Goal: Book appointment/travel/reservation

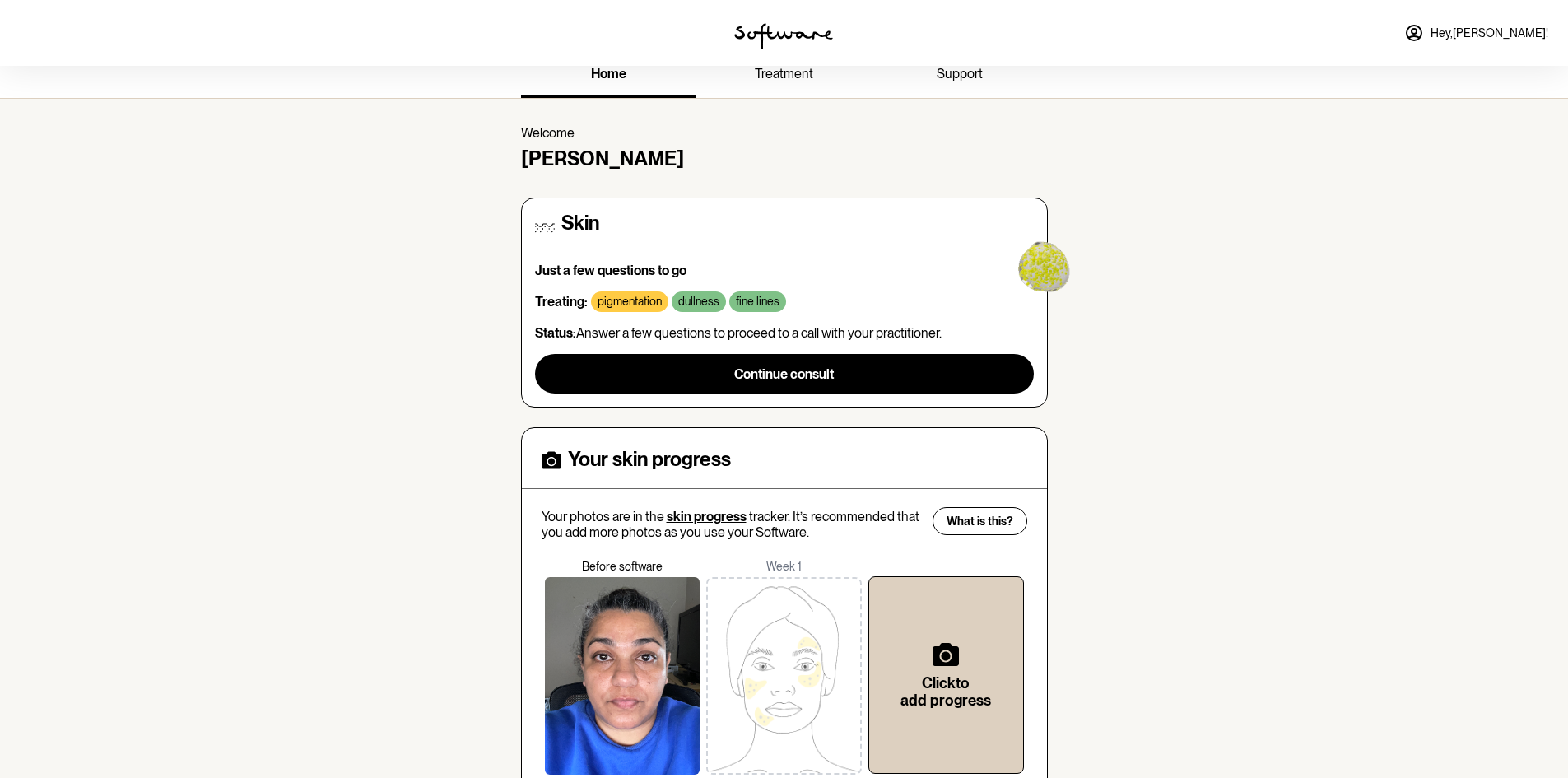
scroll to position [126, 0]
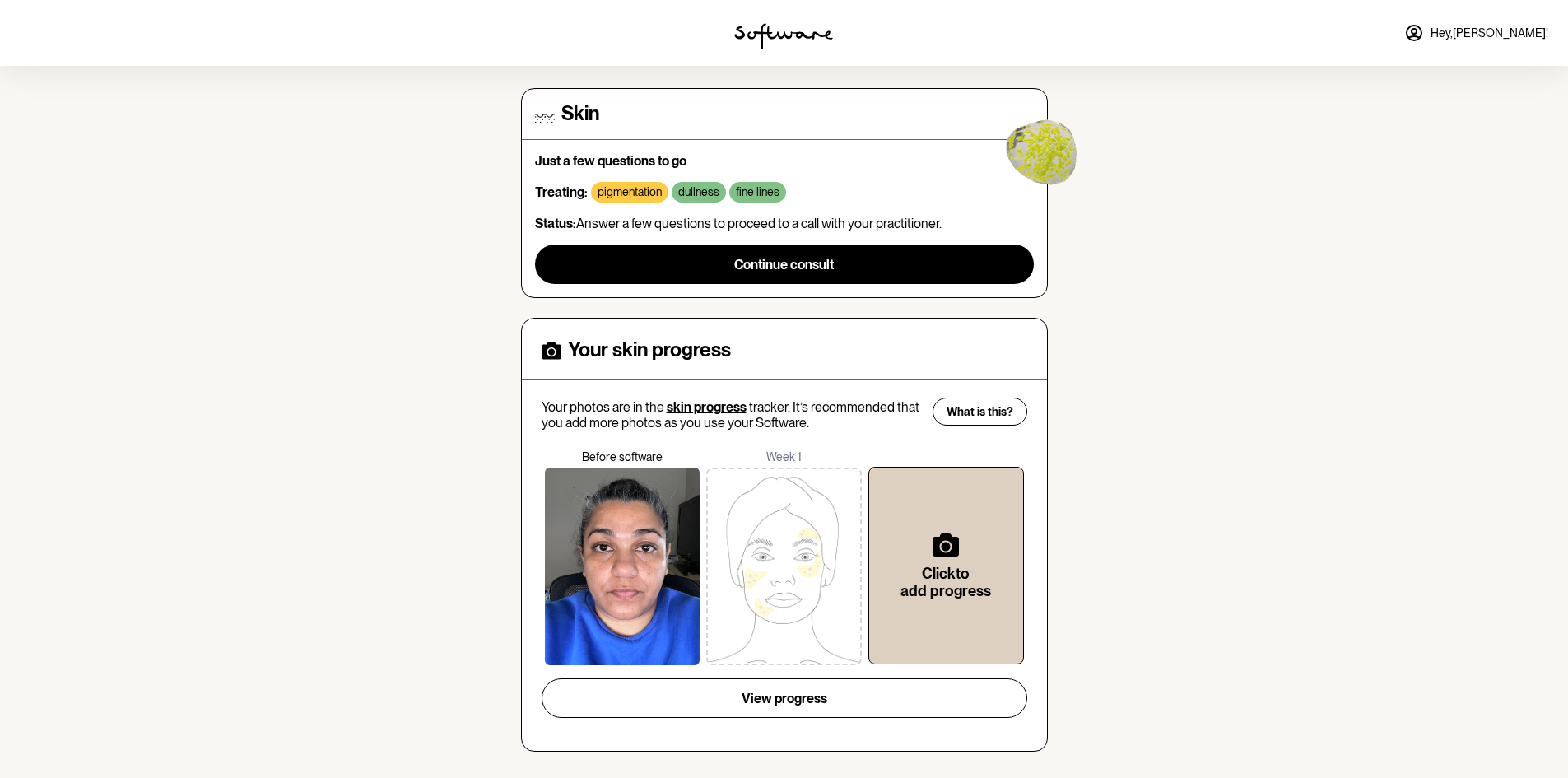
click at [1512, 39] on span "Hey, [PERSON_NAME] !" at bounding box center [1489, 33] width 117 height 14
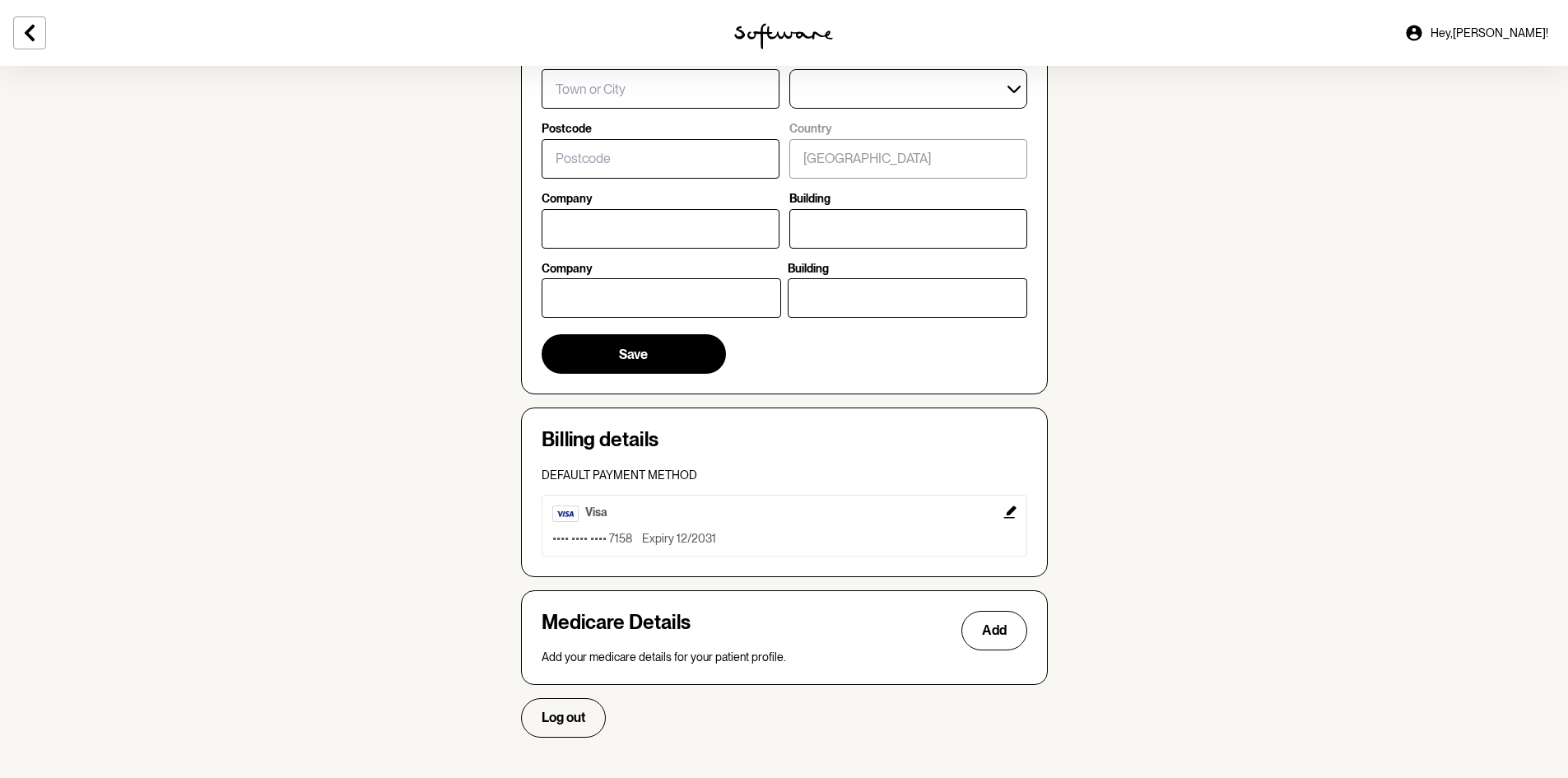
scroll to position [662, 0]
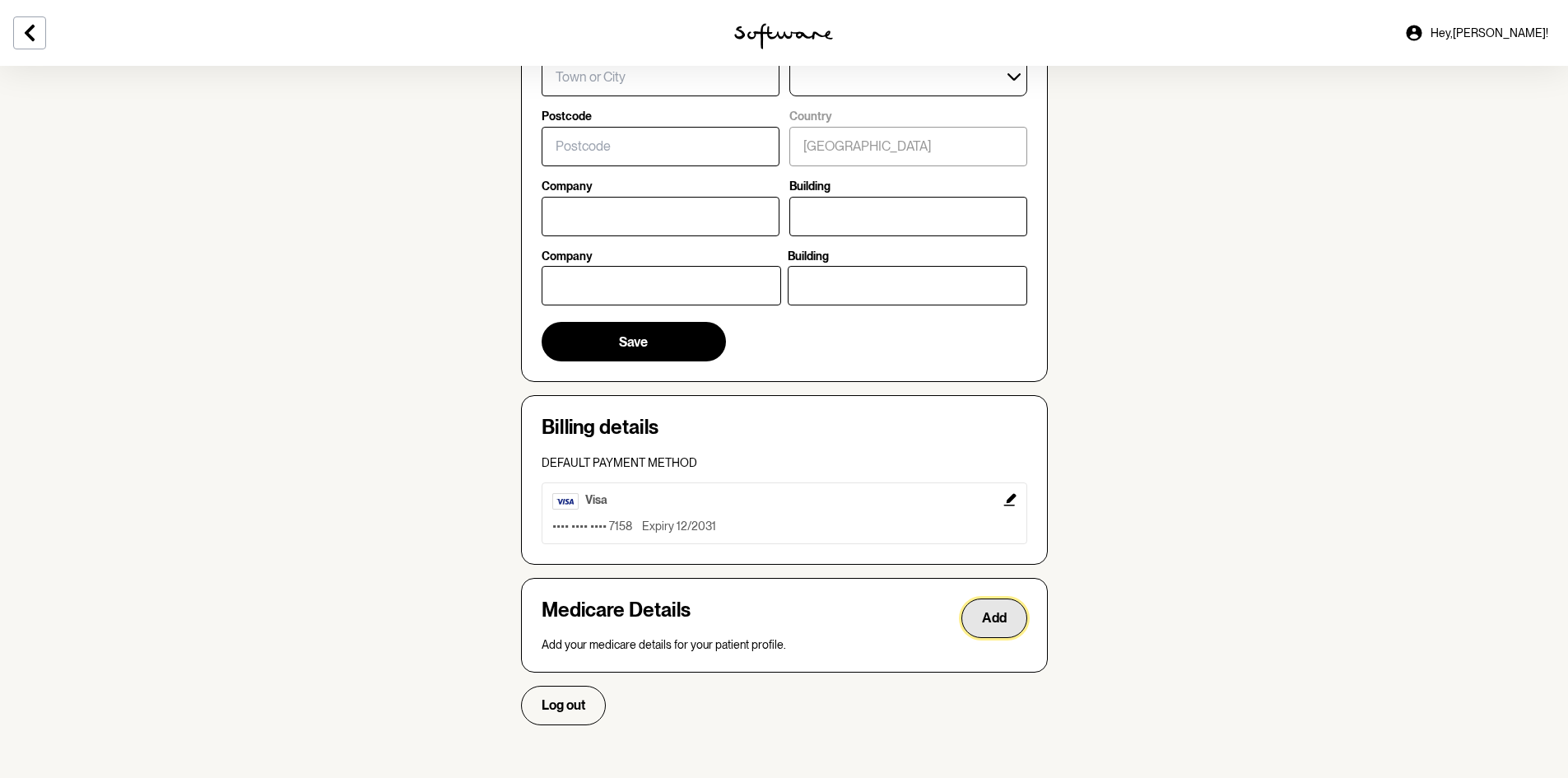
click at [998, 633] on button "Add" at bounding box center [994, 618] width 66 height 39
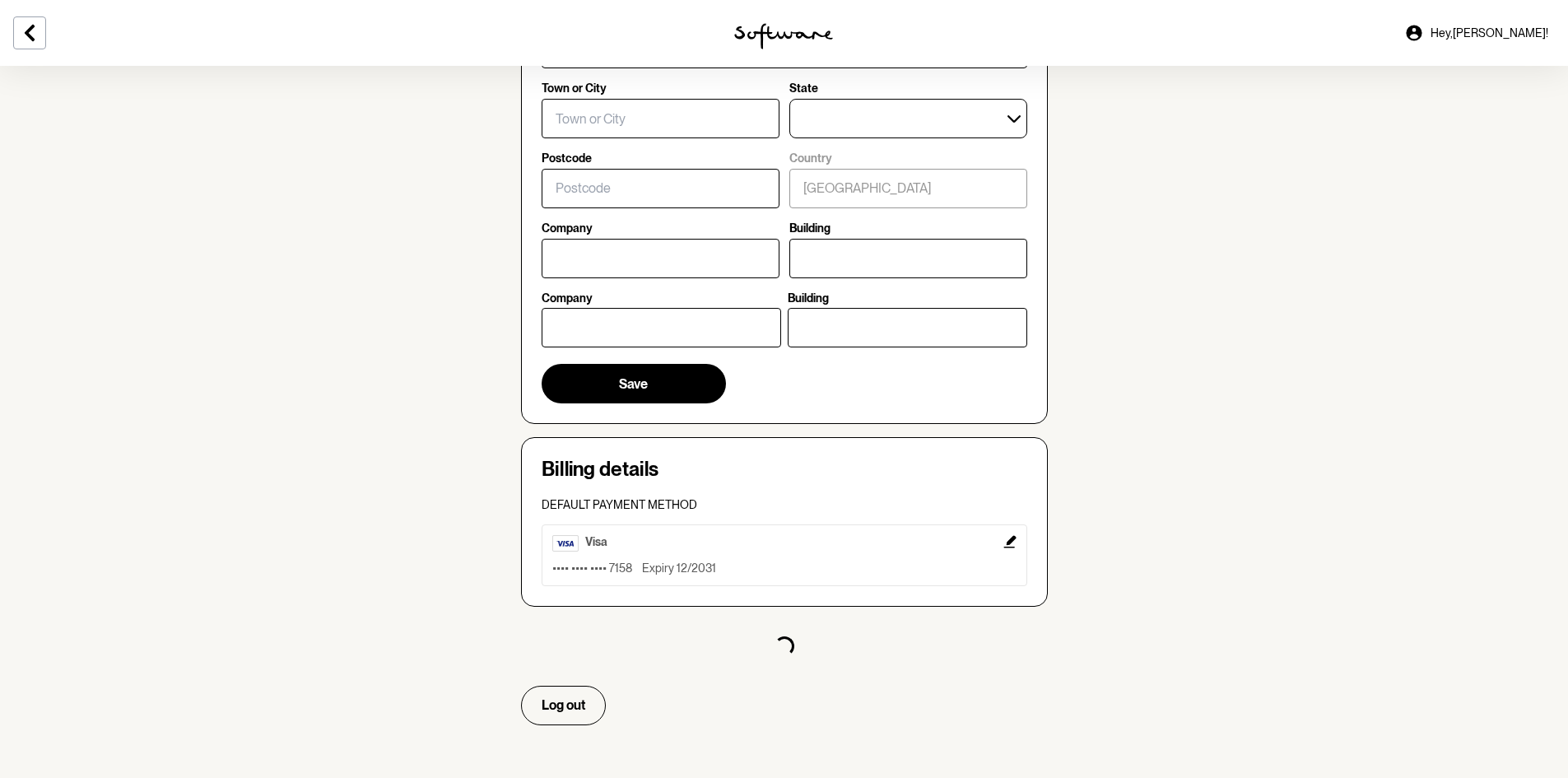
select select "F"
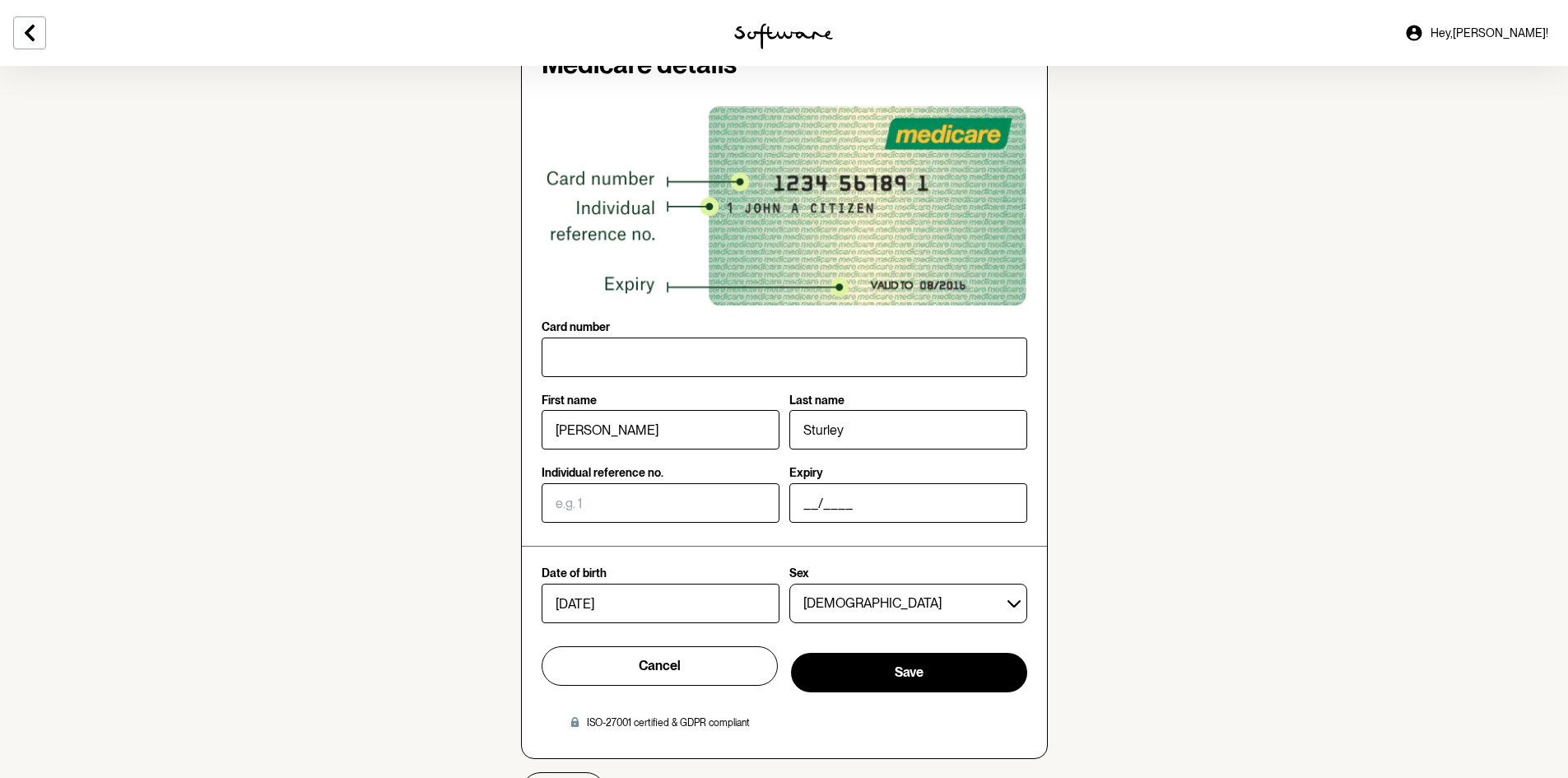
scroll to position [1298, 0]
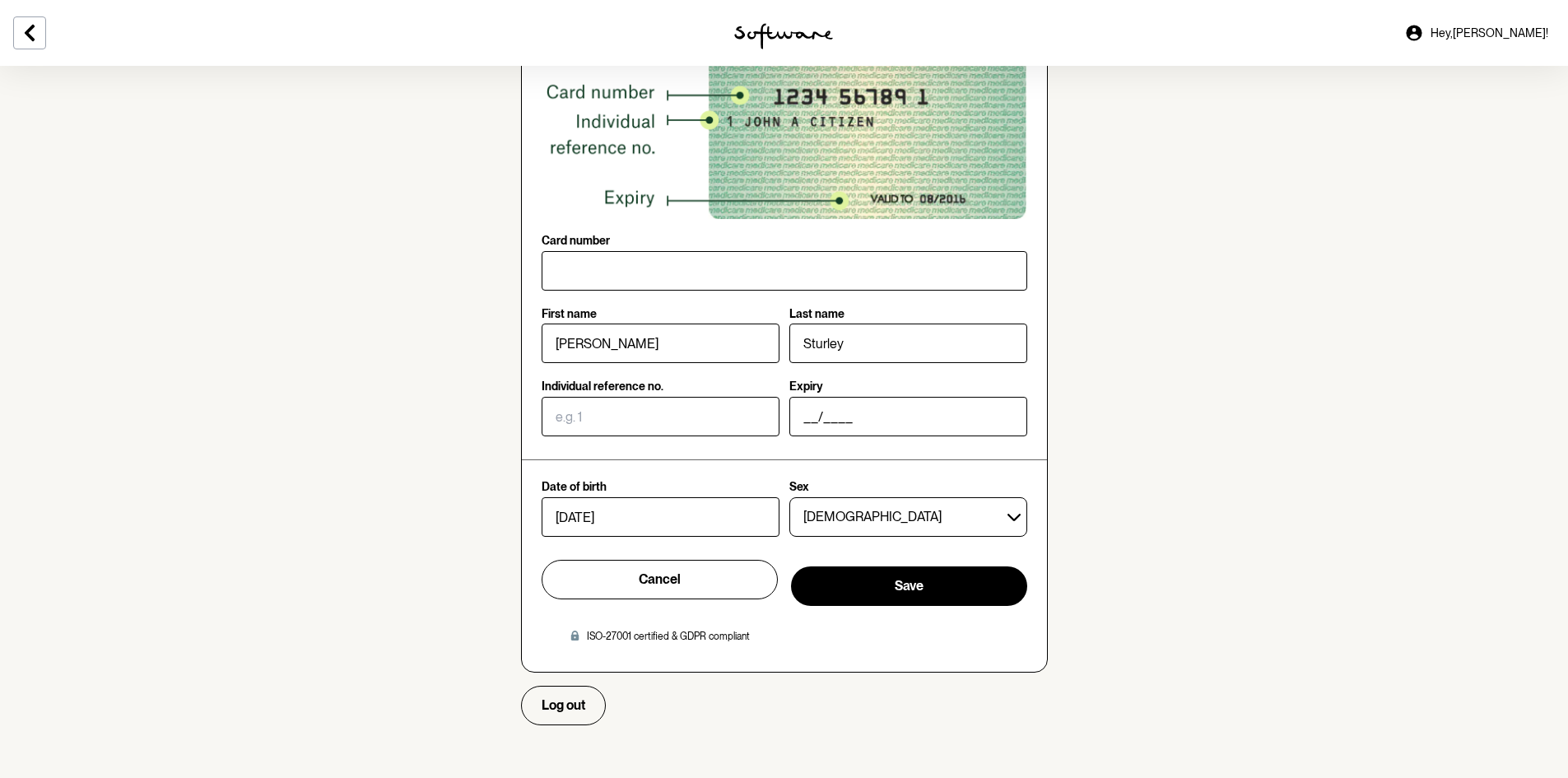
click at [593, 249] on div at bounding box center [784, 270] width 486 height 46
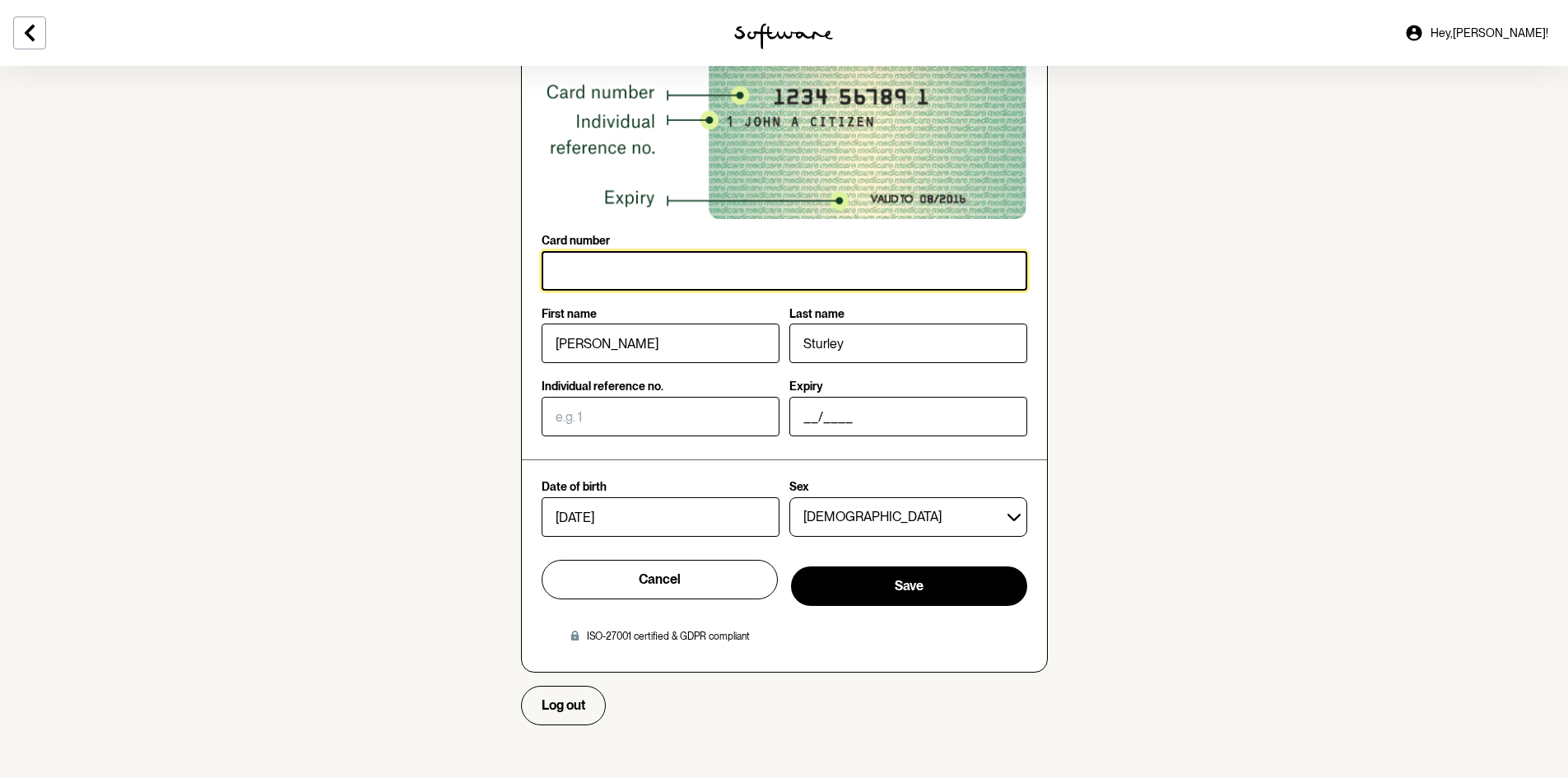
click at [592, 259] on input "Card number" at bounding box center [784, 270] width 486 height 39
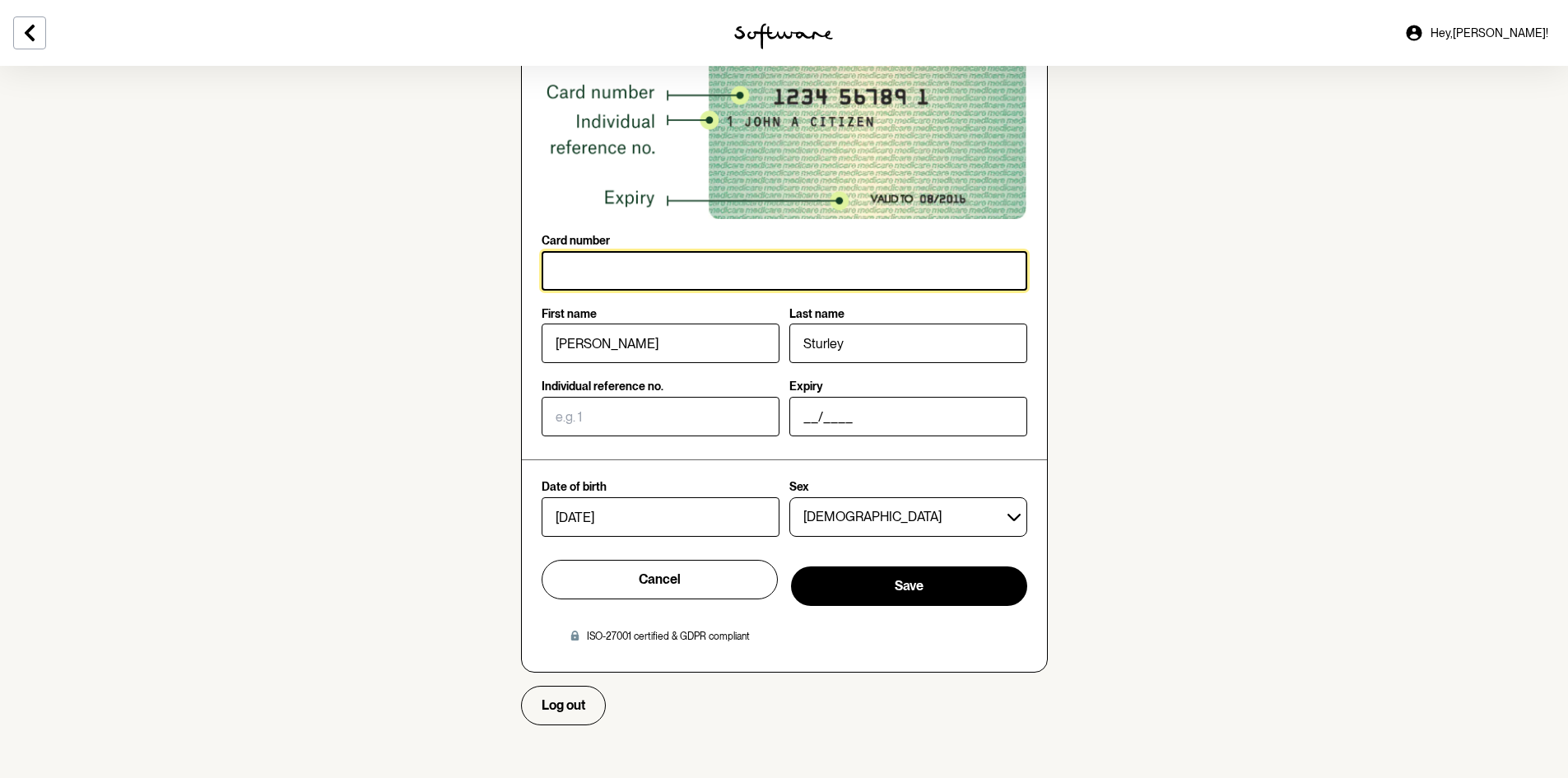
click at [771, 278] on input "Card number" at bounding box center [784, 270] width 486 height 39
type input "3526 66514 5"
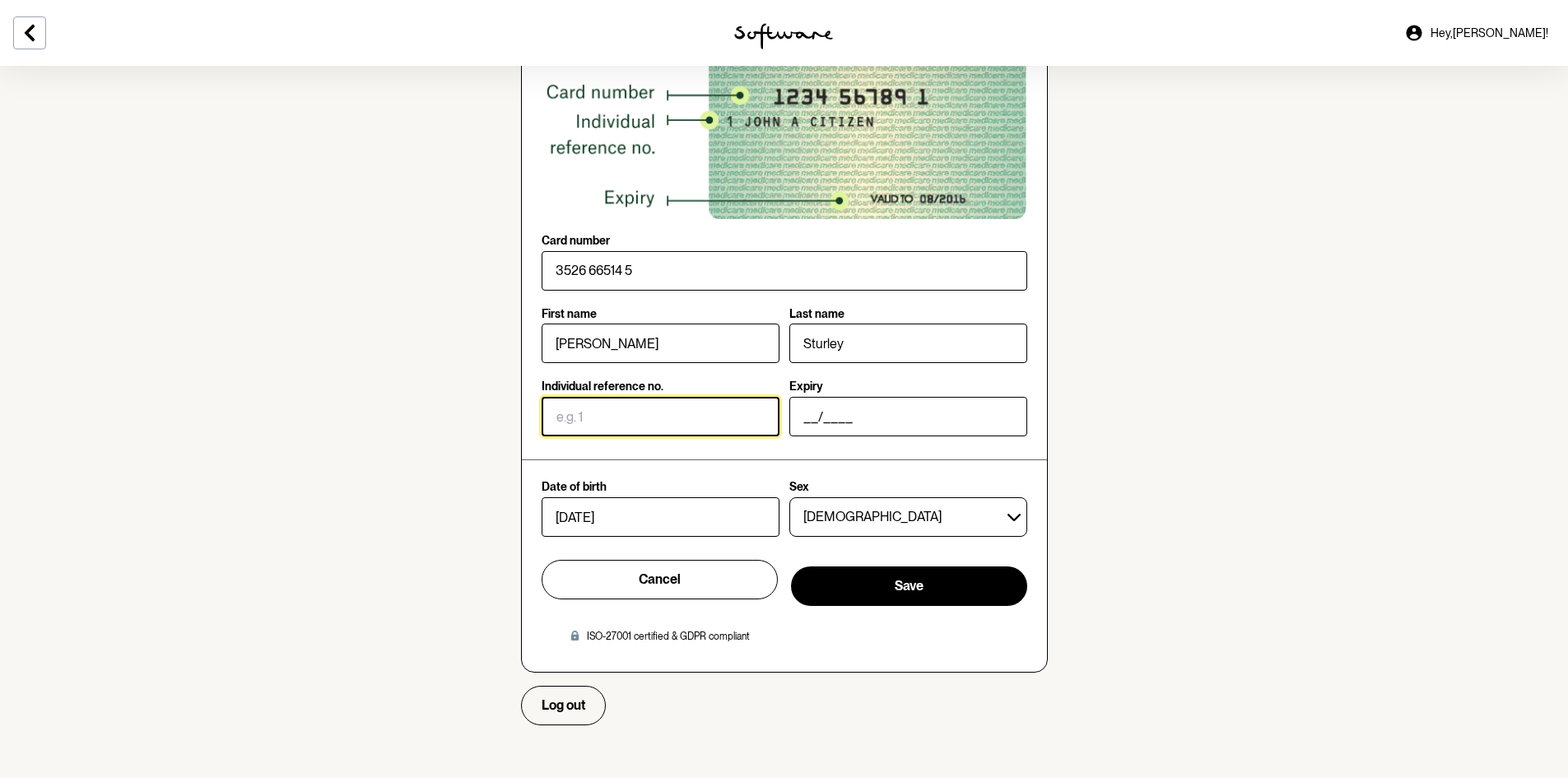
click at [670, 429] on input "Individual reference no." at bounding box center [661, 416] width 238 height 39
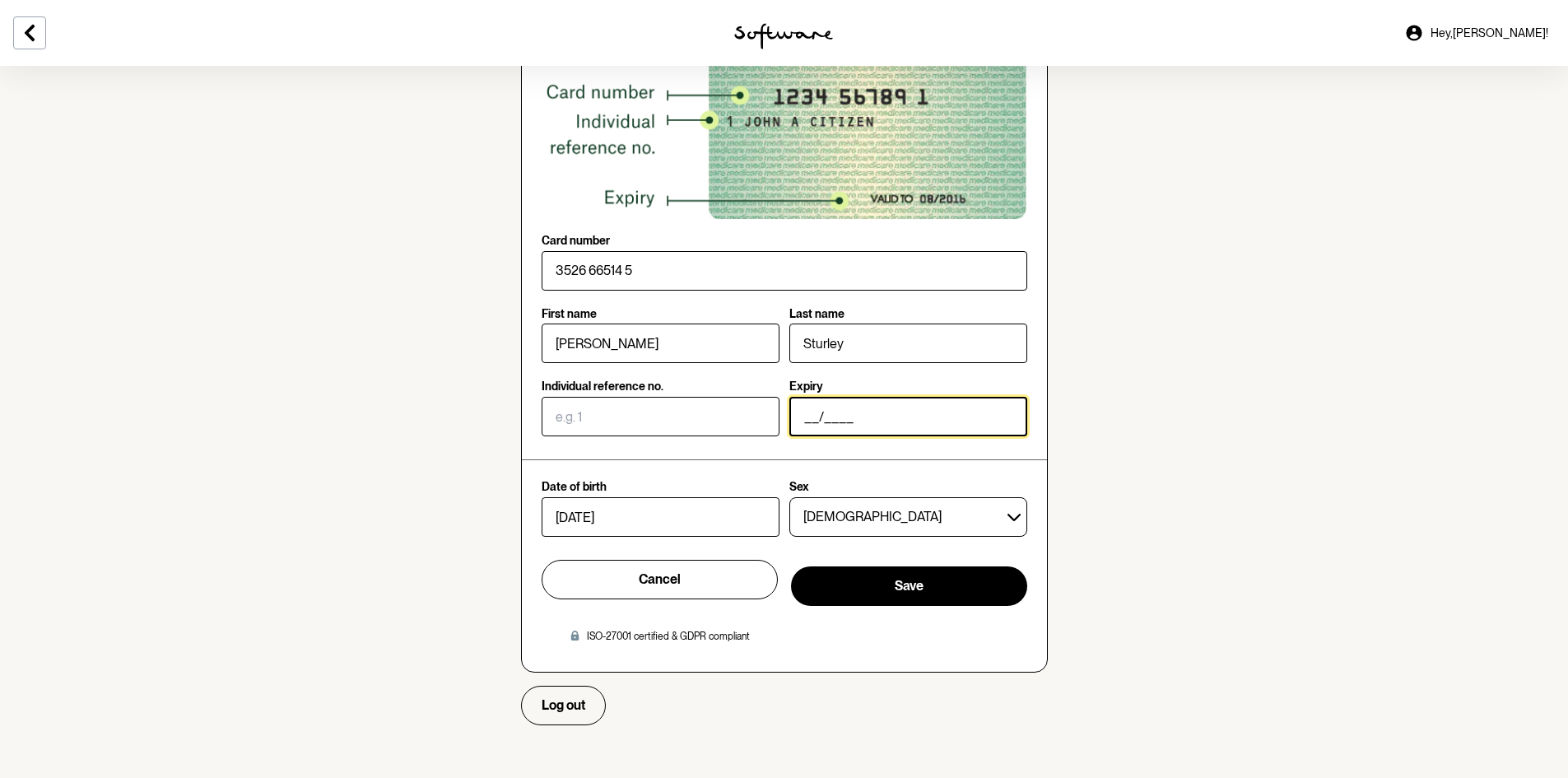
click at [830, 427] on input "__/____" at bounding box center [908, 416] width 238 height 39
type input "06/2030"
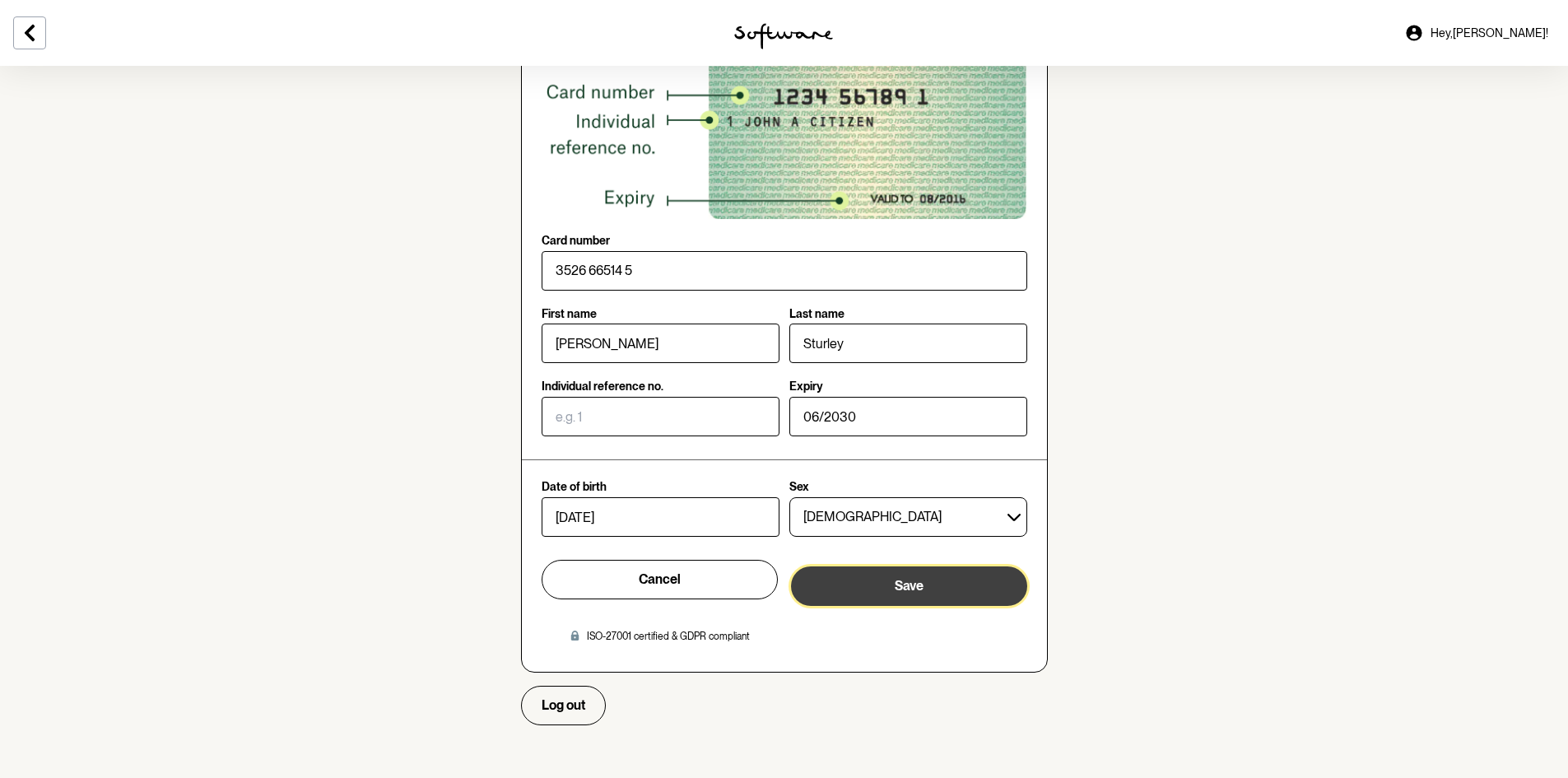
click at [919, 605] on button "Save" at bounding box center [909, 586] width 236 height 39
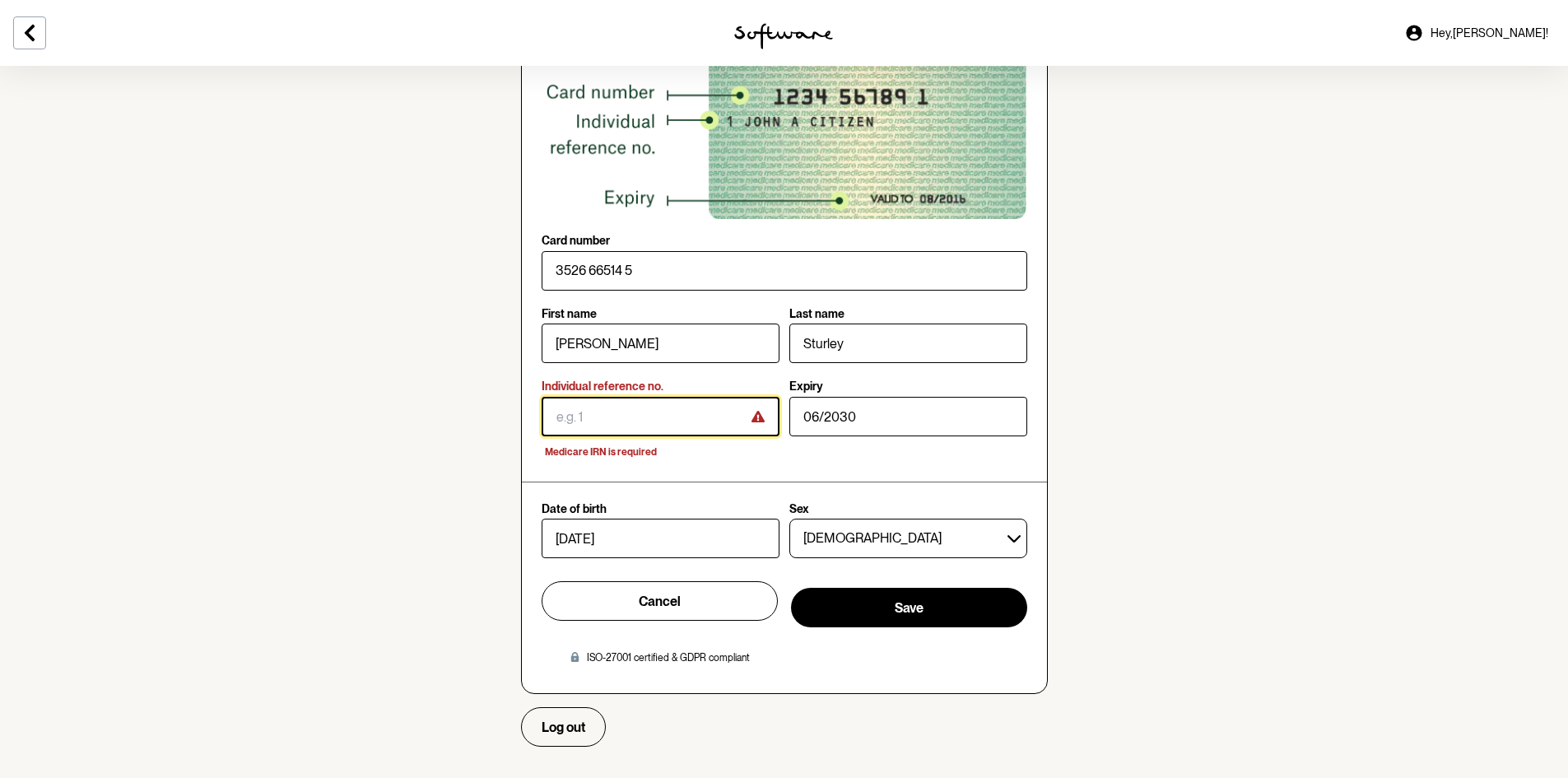
click at [674, 414] on input "Individual reference no." at bounding box center [661, 416] width 238 height 39
type input "1"
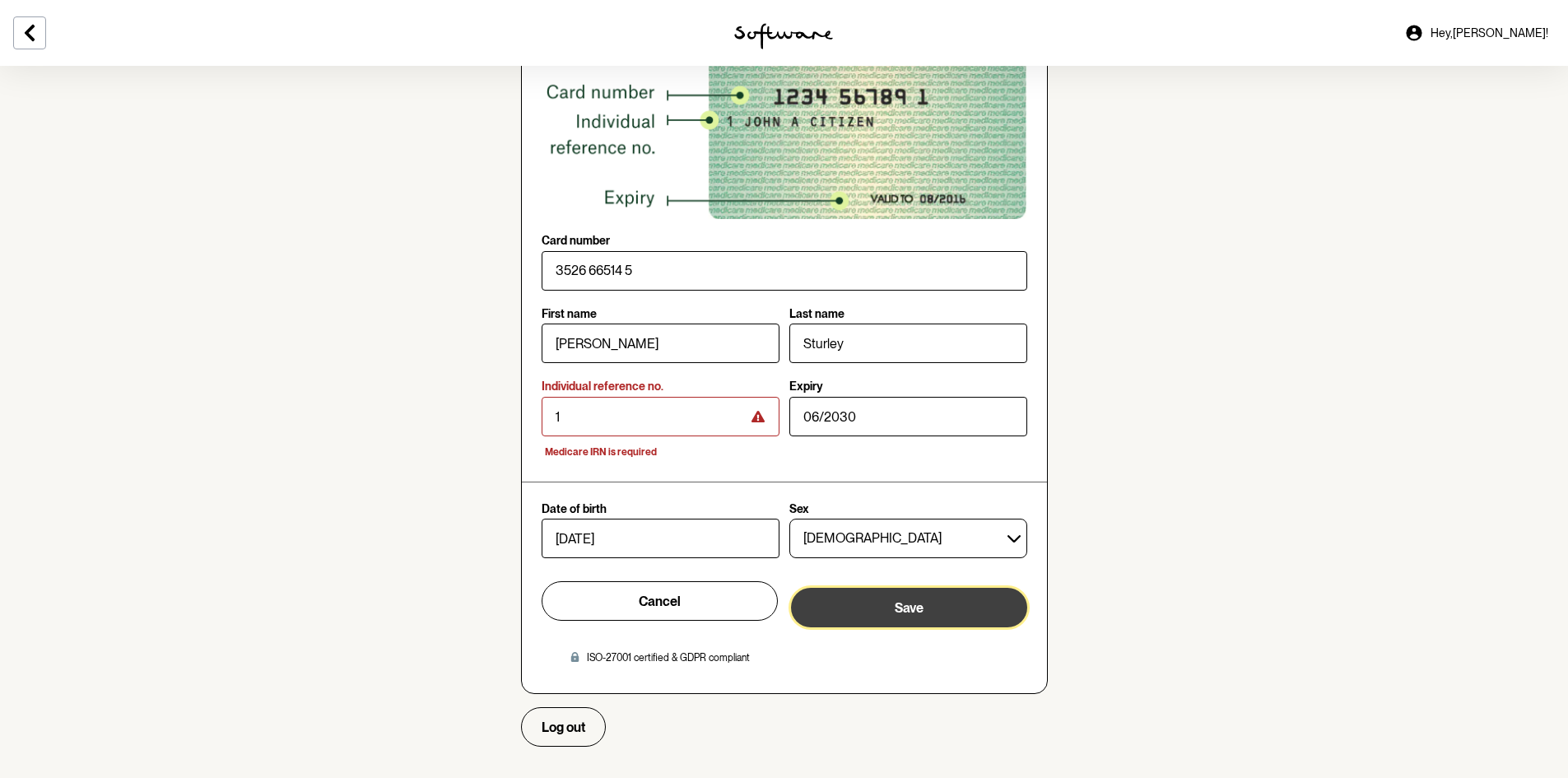
click at [932, 603] on button "Save" at bounding box center [909, 607] width 236 height 39
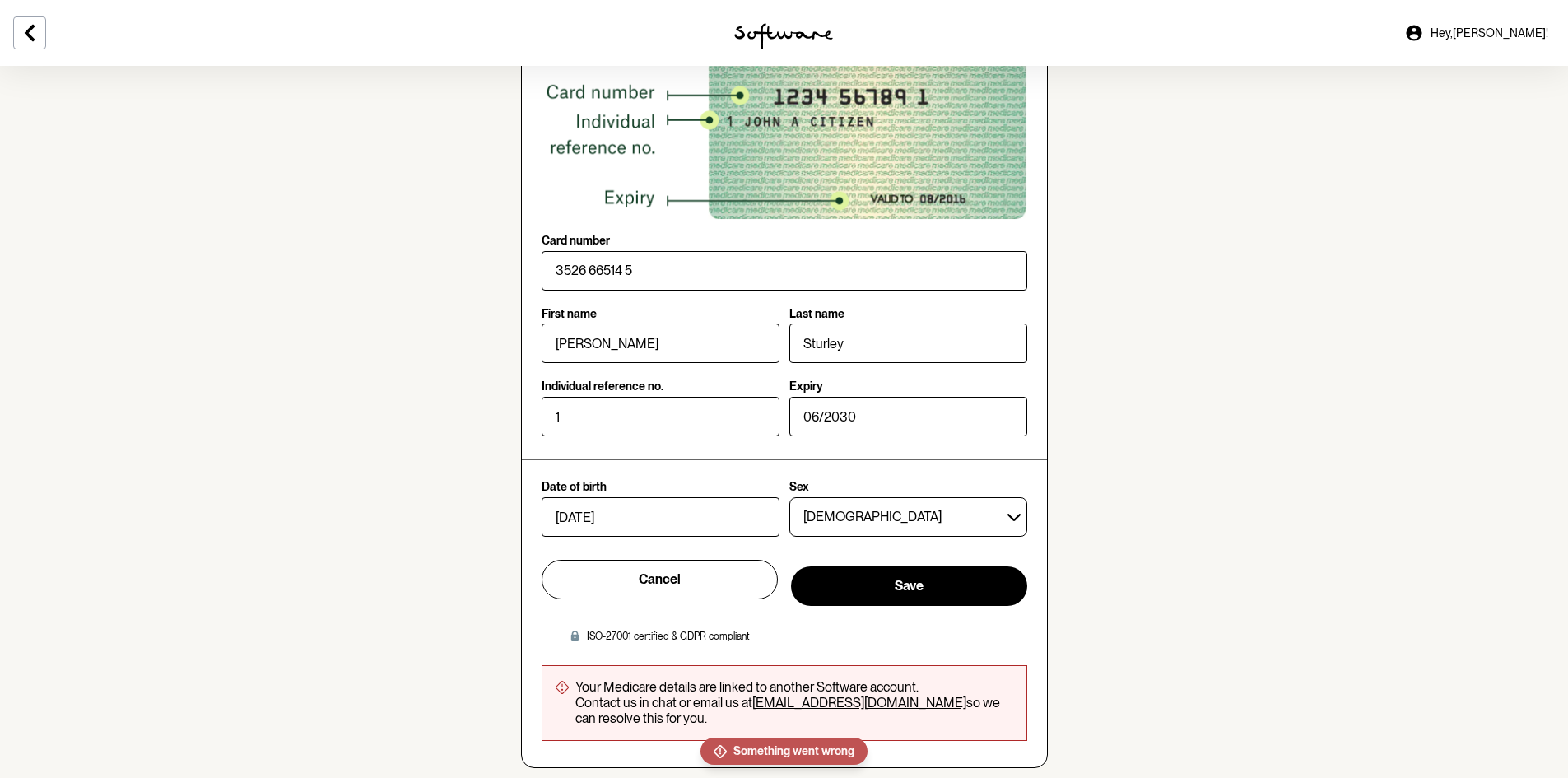
scroll to position [1393, 0]
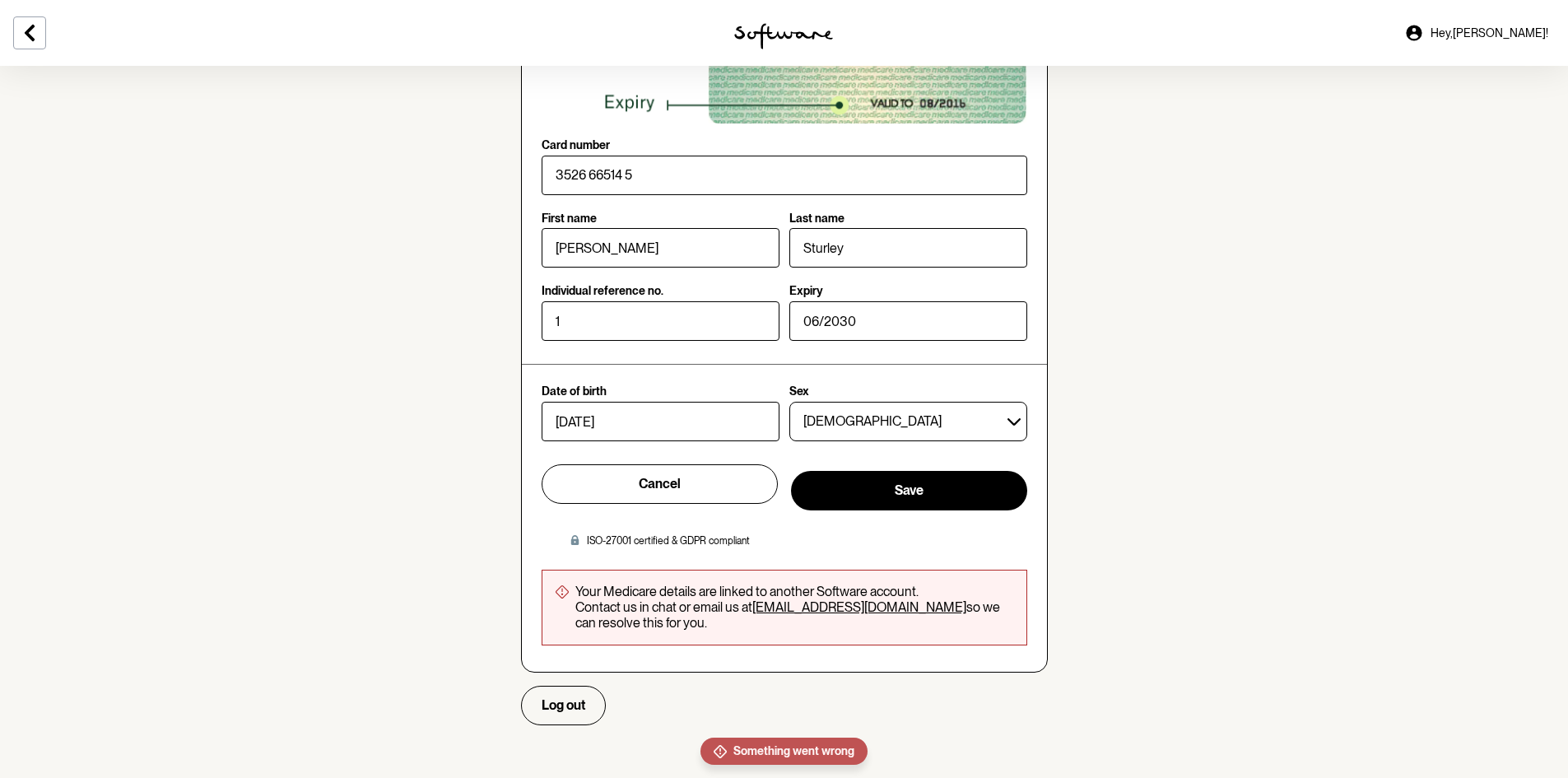
click at [837, 608] on link "[EMAIL_ADDRESS][DOMAIN_NAME]" at bounding box center [859, 607] width 214 height 16
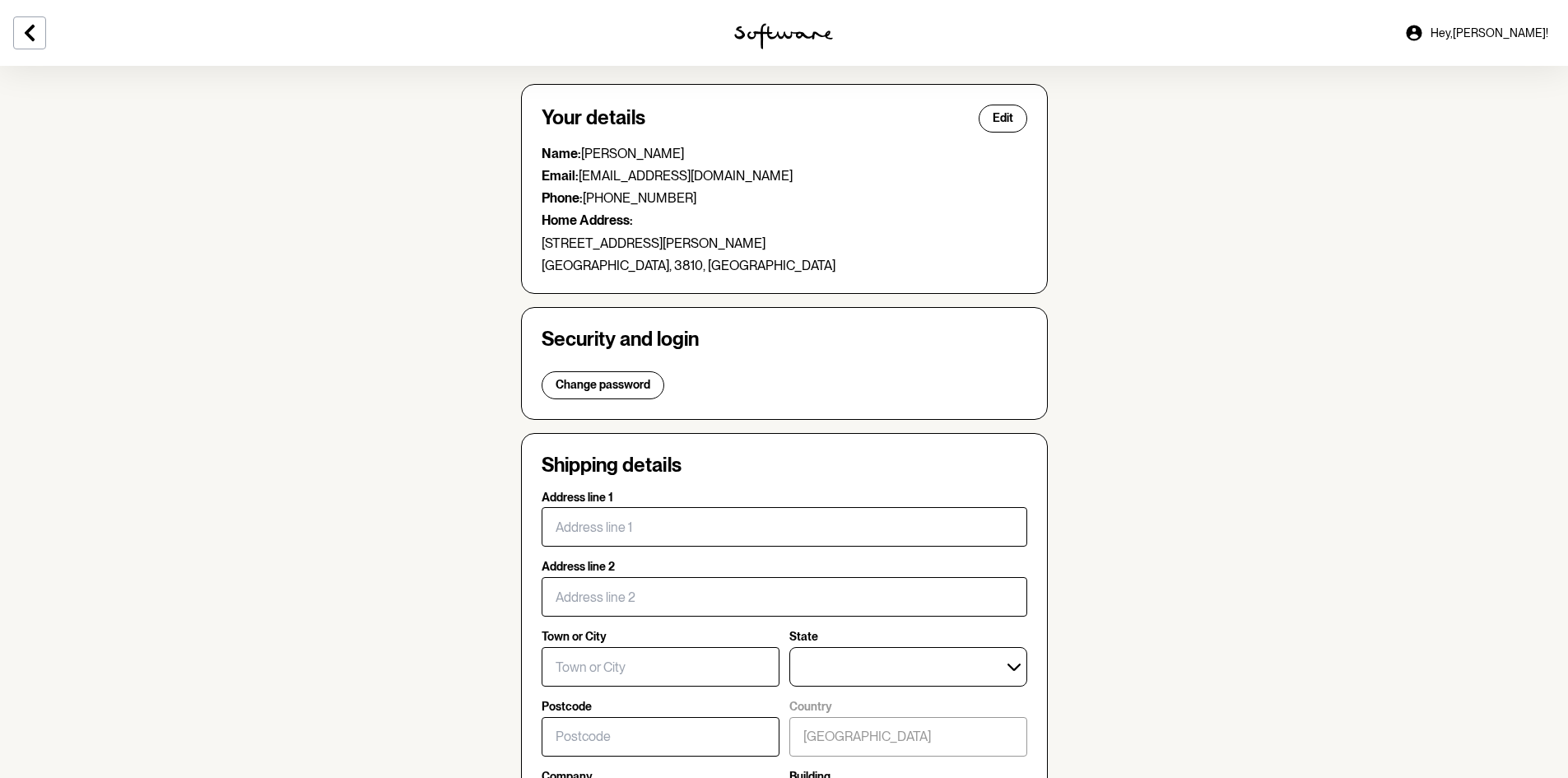
scroll to position [0, 0]
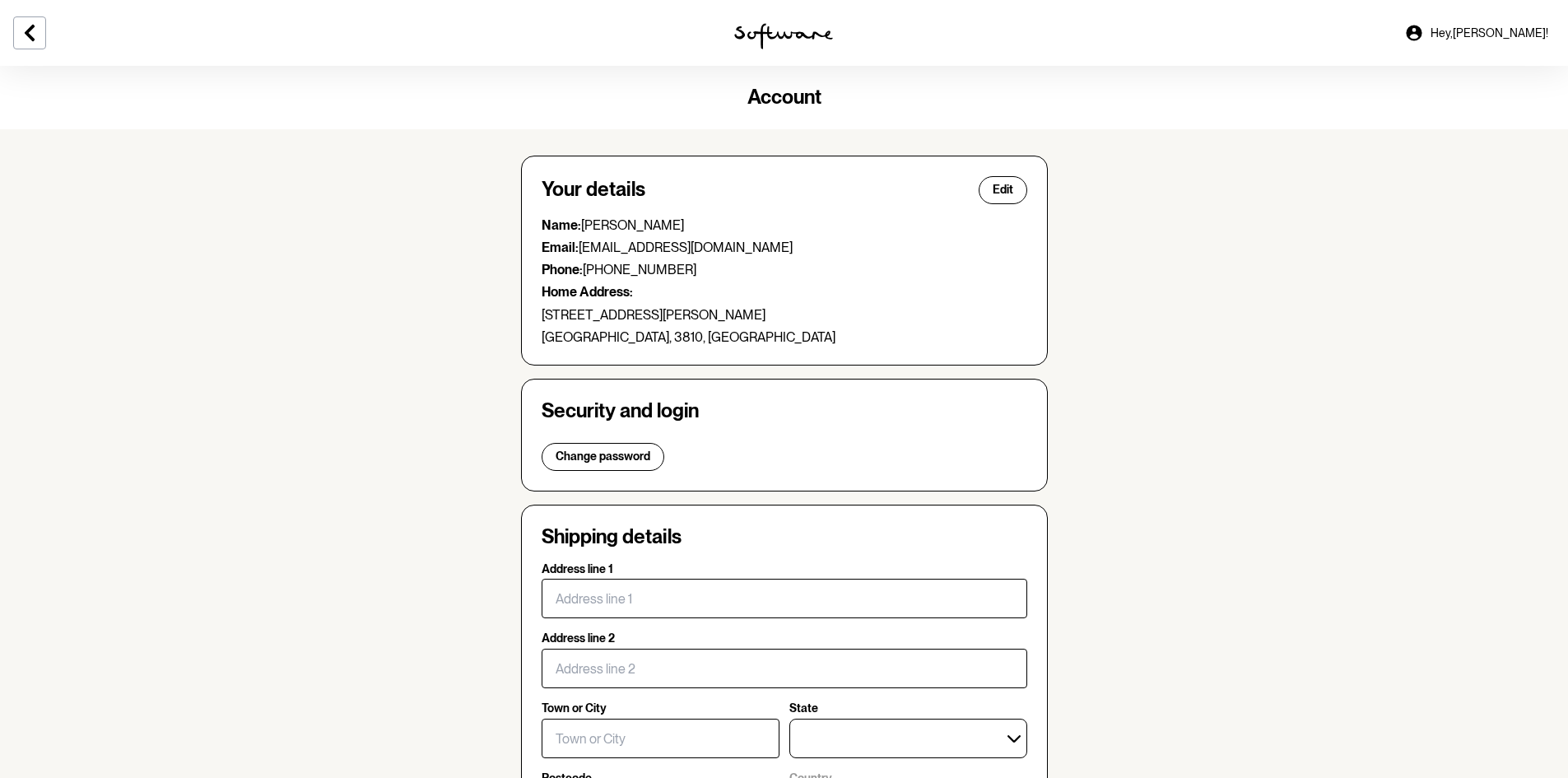
click at [1472, 37] on span "Hey, [PERSON_NAME] !" at bounding box center [1489, 33] width 117 height 14
click at [1476, 28] on span "Hey, [PERSON_NAME] !" at bounding box center [1489, 33] width 117 height 14
click at [804, 31] on img at bounding box center [784, 36] width 99 height 27
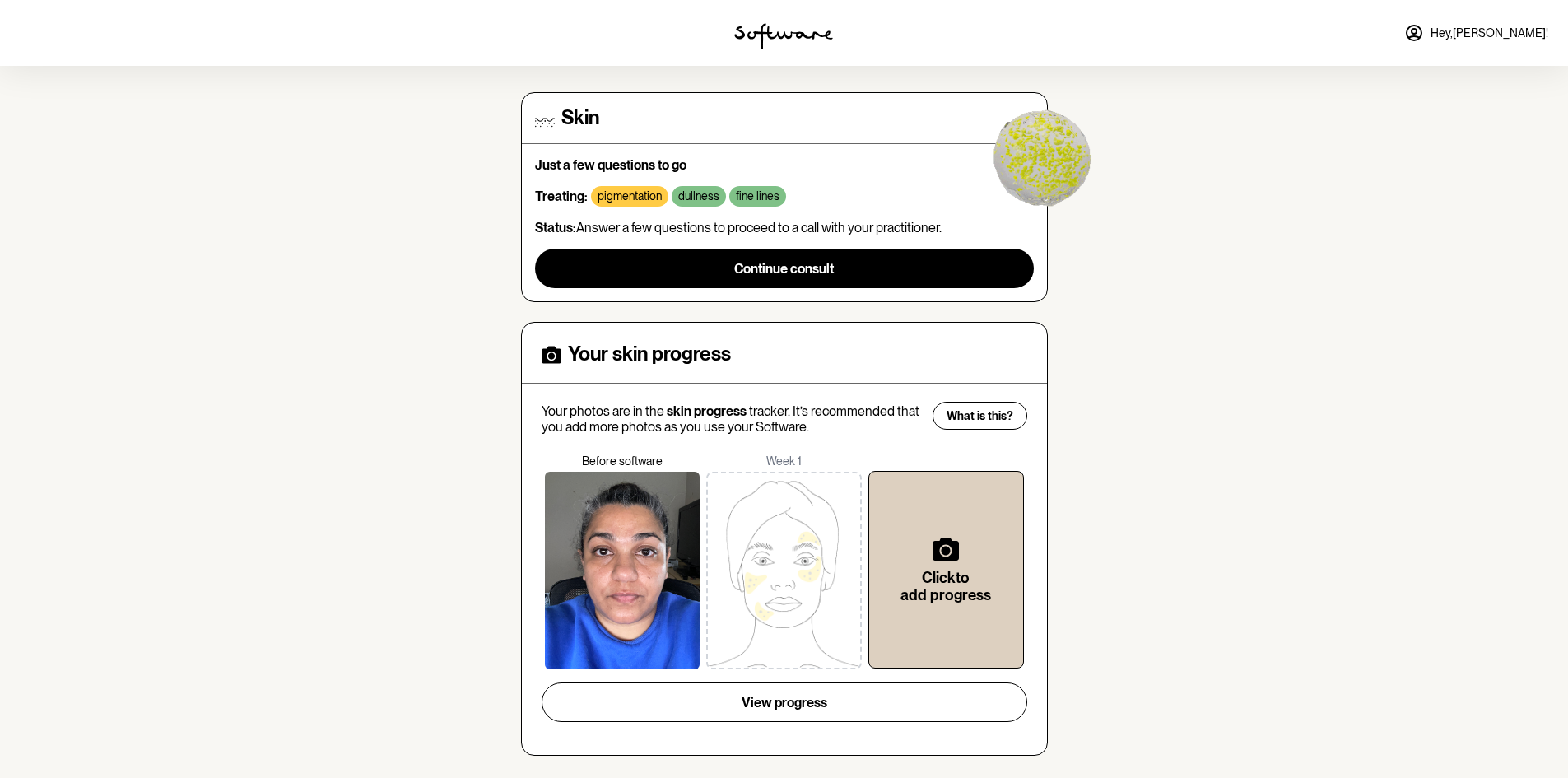
scroll to position [126, 0]
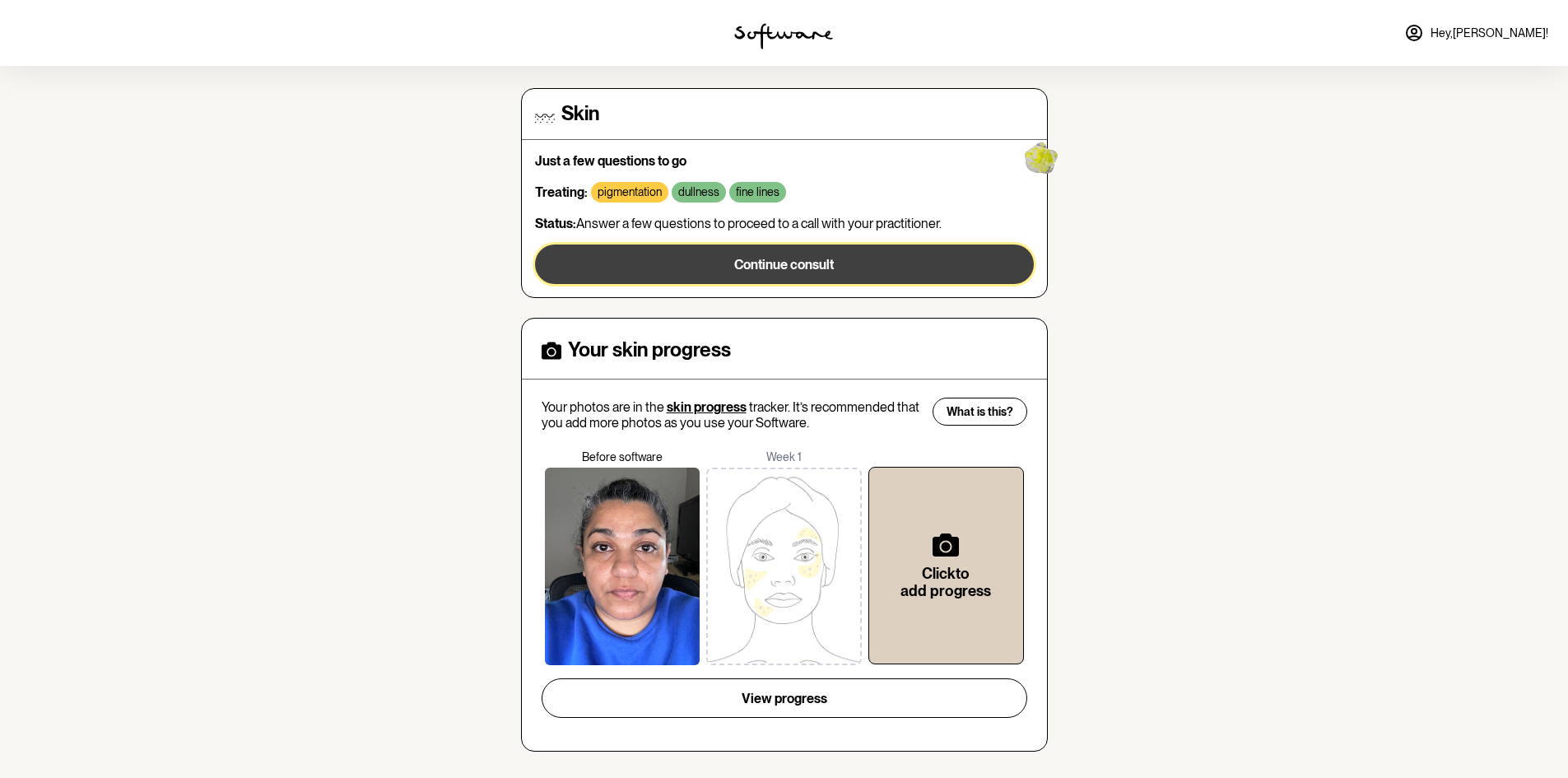
click at [778, 270] on span "Continue consult" at bounding box center [784, 264] width 100 height 16
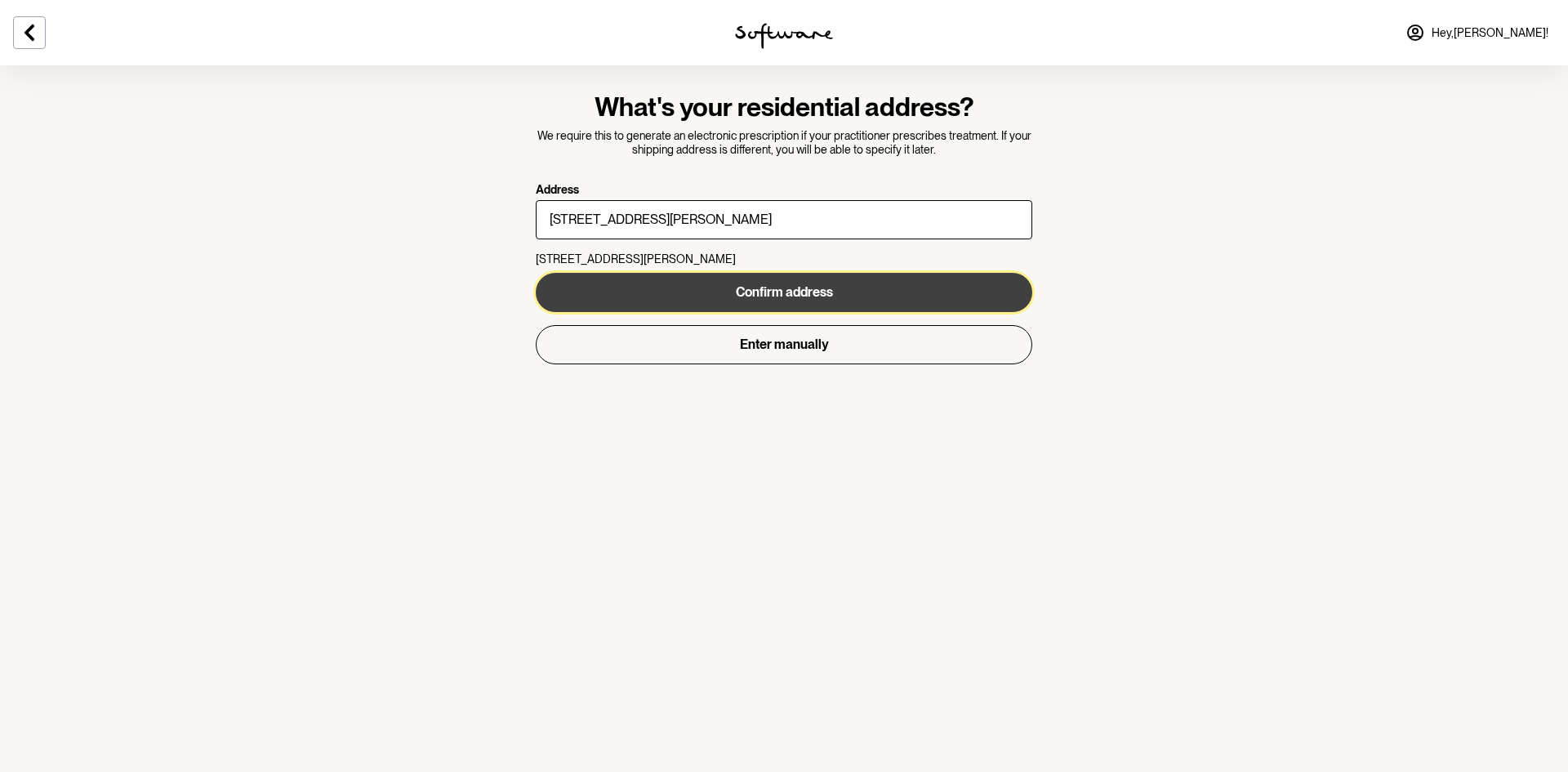
click at [847, 305] on button "Confirm address" at bounding box center [784, 292] width 497 height 39
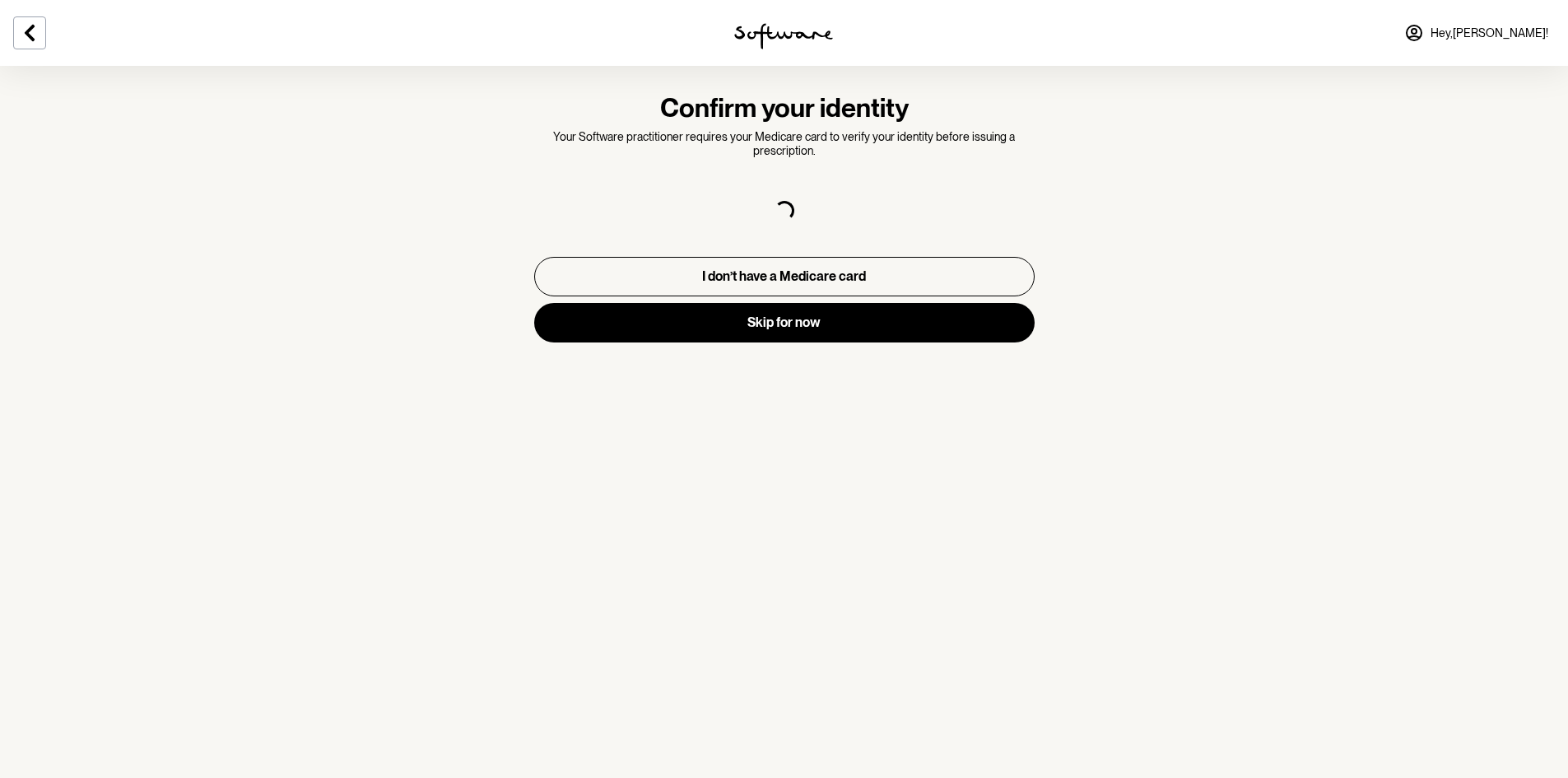
select select "F"
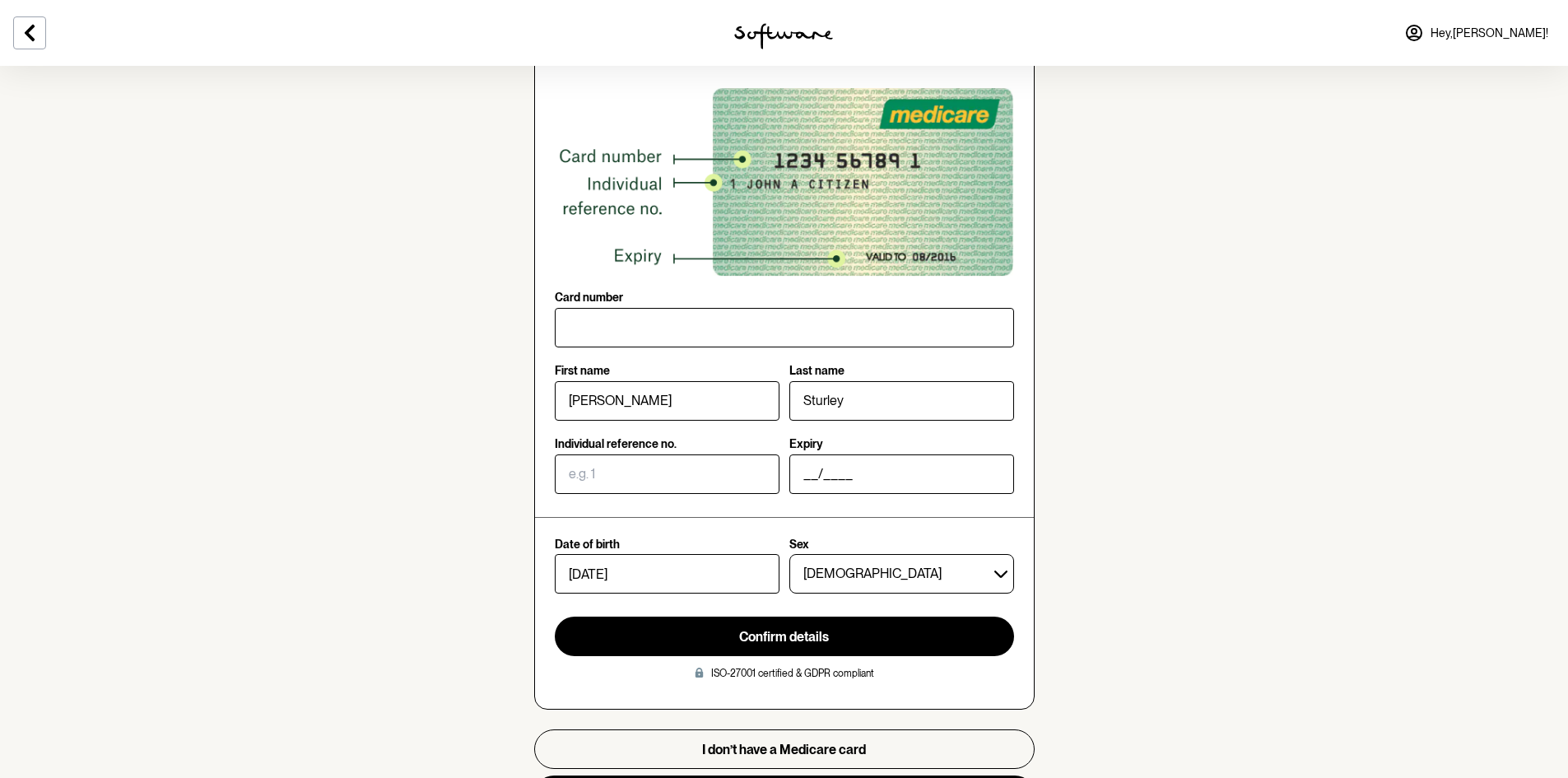
scroll to position [206, 0]
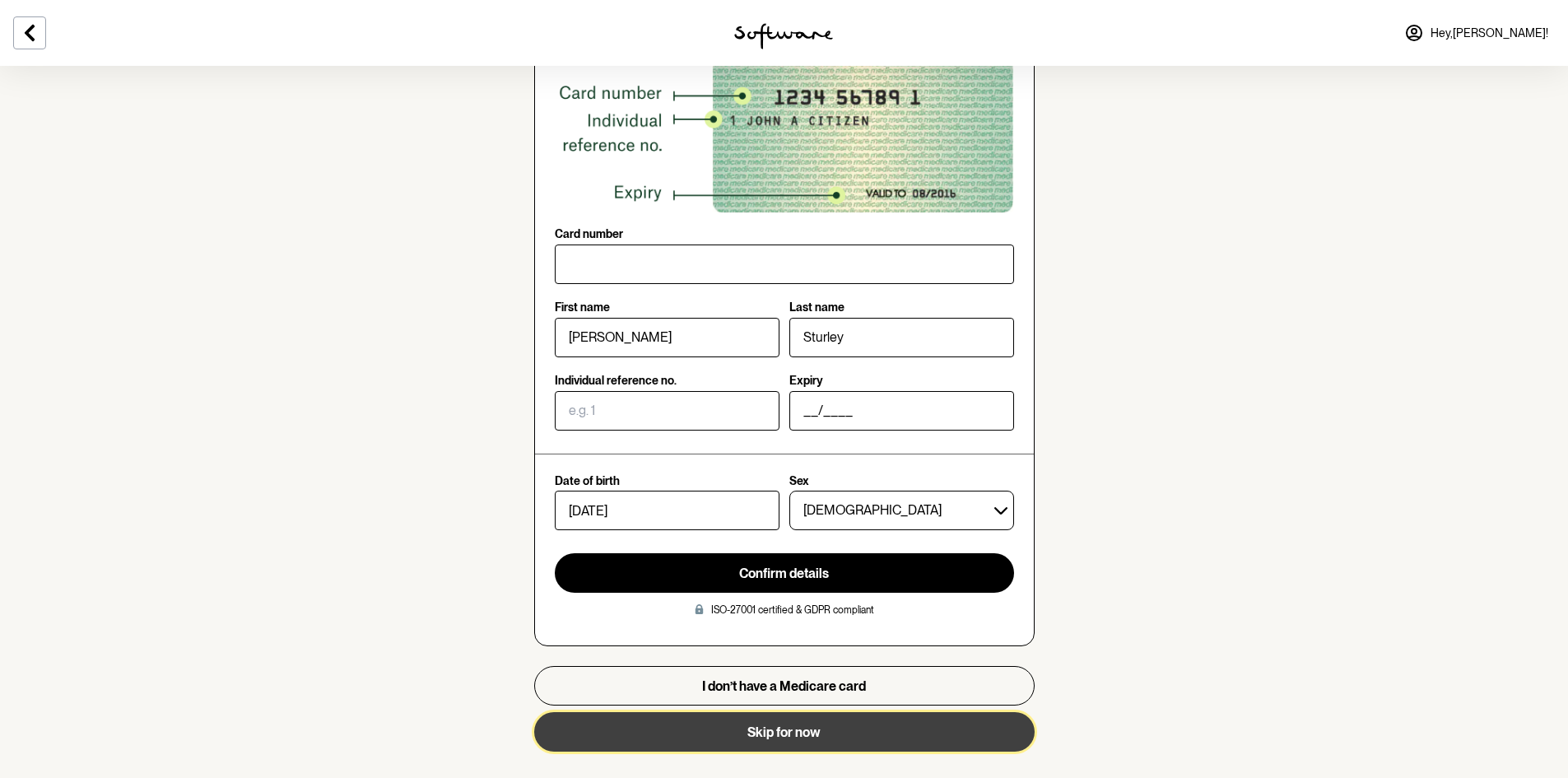
click at [808, 740] on button "Skip for now" at bounding box center [784, 731] width 500 height 39
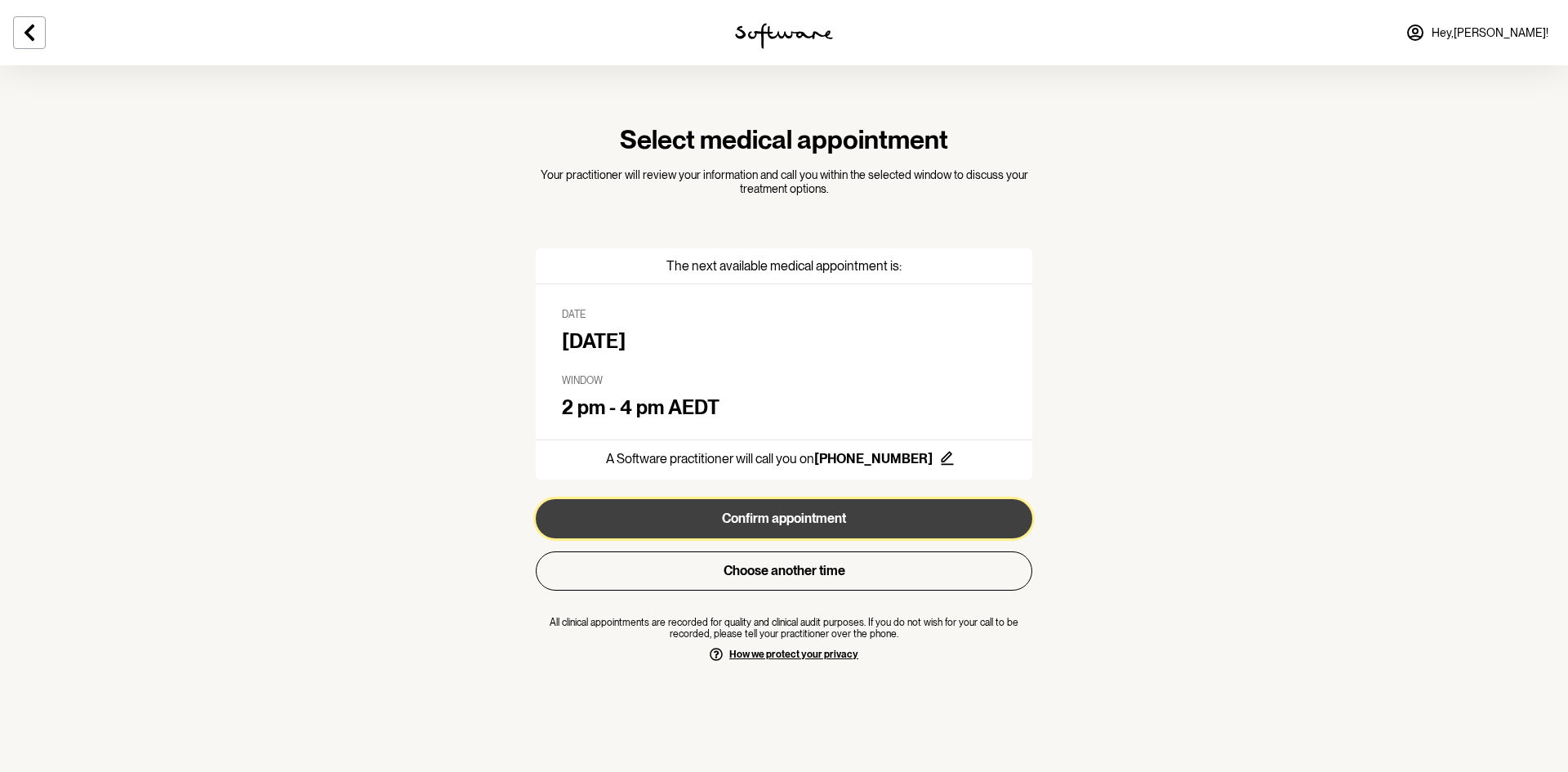
click at [823, 520] on button "Confirm appointment" at bounding box center [784, 518] width 497 height 39
